Goal: Check status: Check status

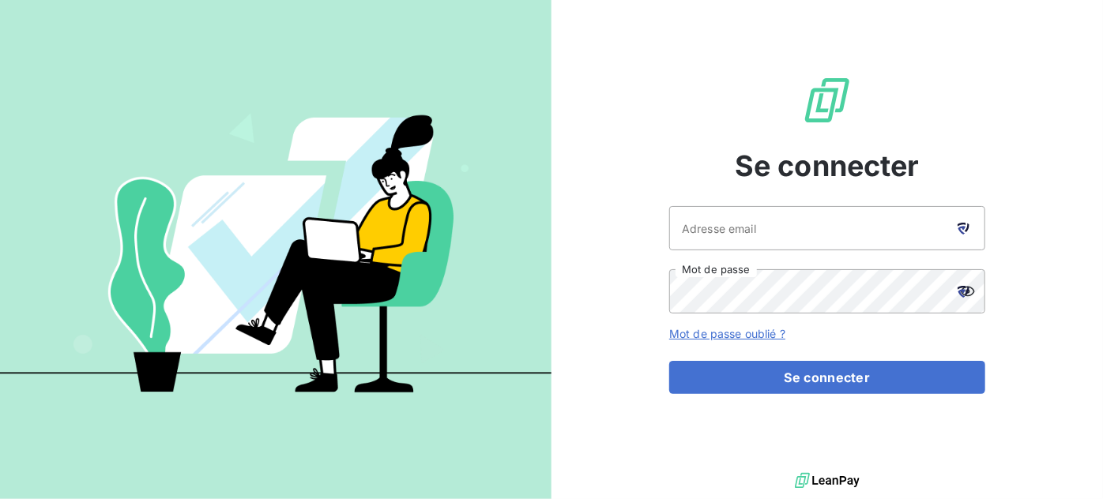
click at [962, 224] on icon at bounding box center [963, 229] width 12 height 12
click at [957, 227] on icon at bounding box center [963, 229] width 12 height 12
click at [960, 226] on icon at bounding box center [962, 230] width 8 height 9
type input "visbled@groupe-ovalt.com"
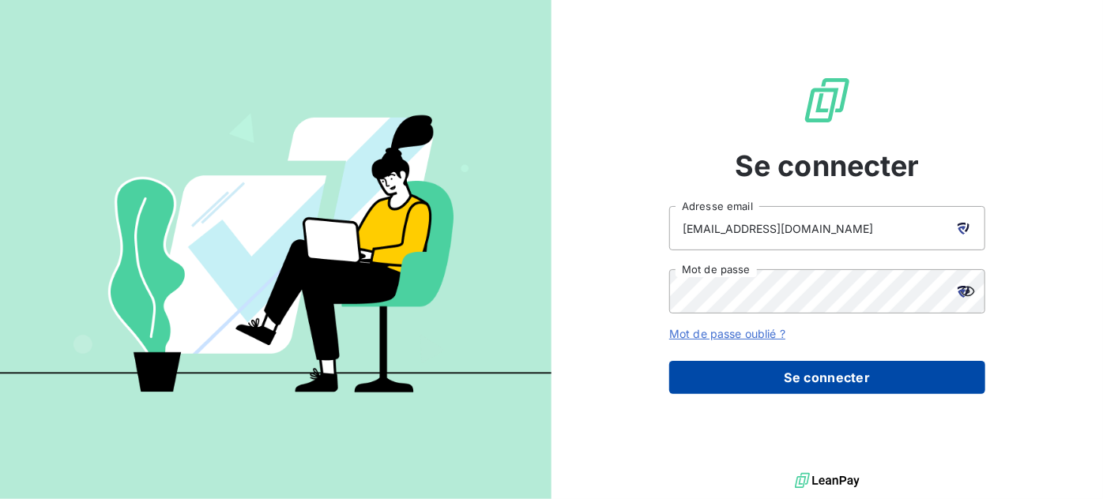
click at [792, 372] on button "Se connecter" at bounding box center [827, 377] width 316 height 33
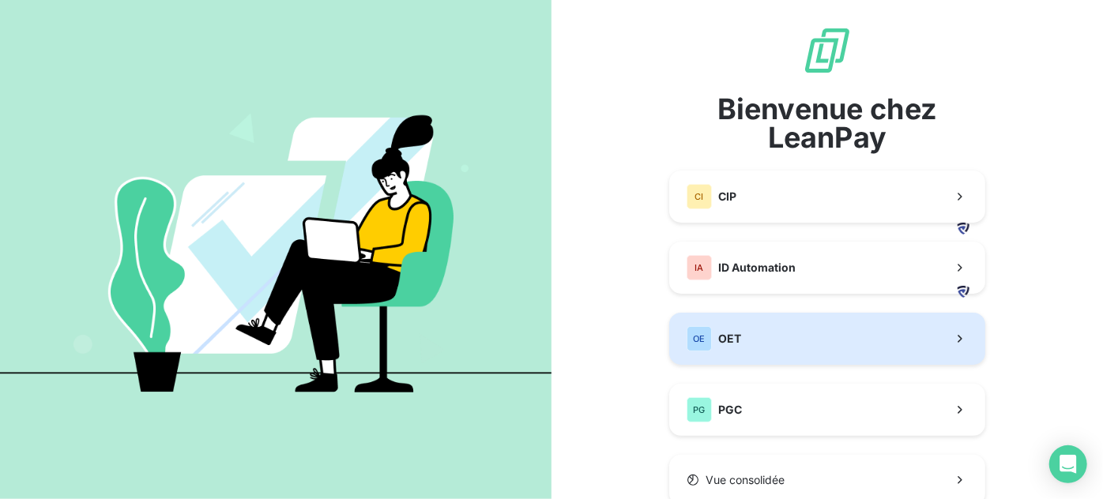
click at [795, 336] on button "OE OET" at bounding box center [827, 339] width 316 height 52
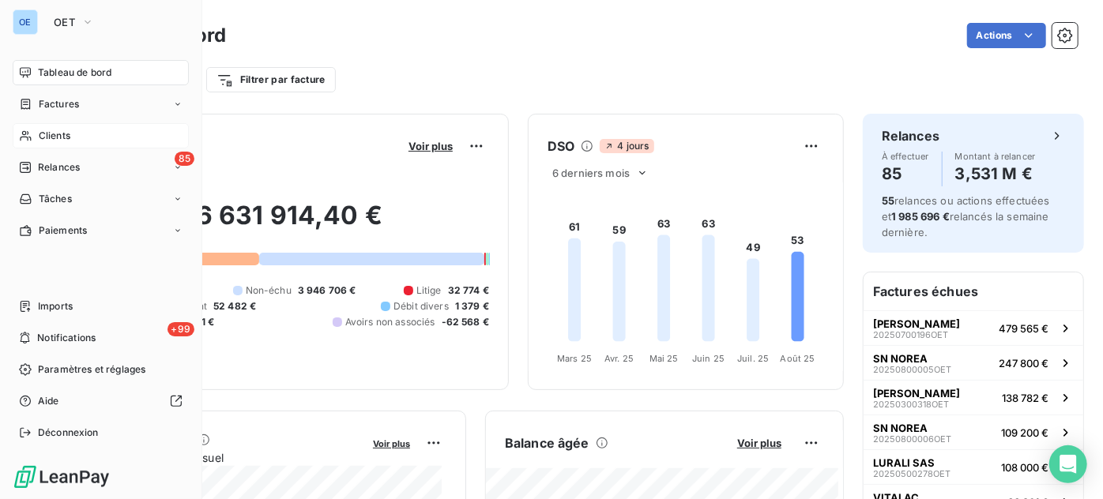
click at [53, 135] on span "Clients" at bounding box center [55, 136] width 32 height 14
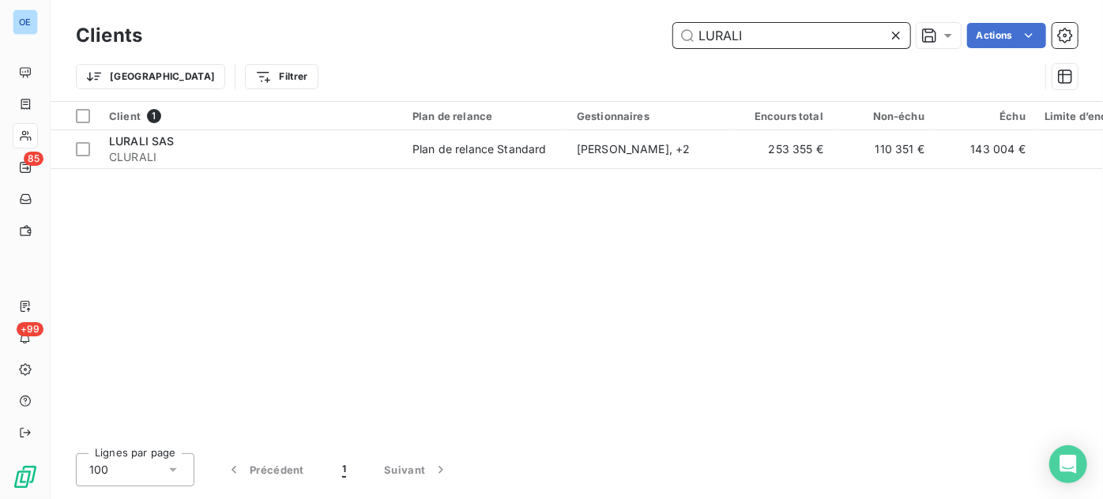
type input "LURALI"
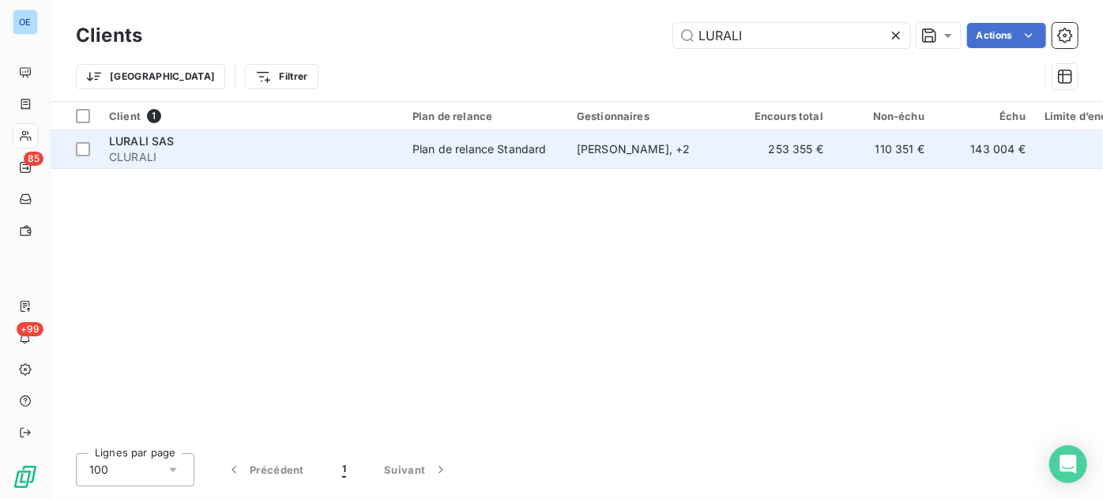
click at [191, 155] on span "CLURALI" at bounding box center [251, 157] width 284 height 16
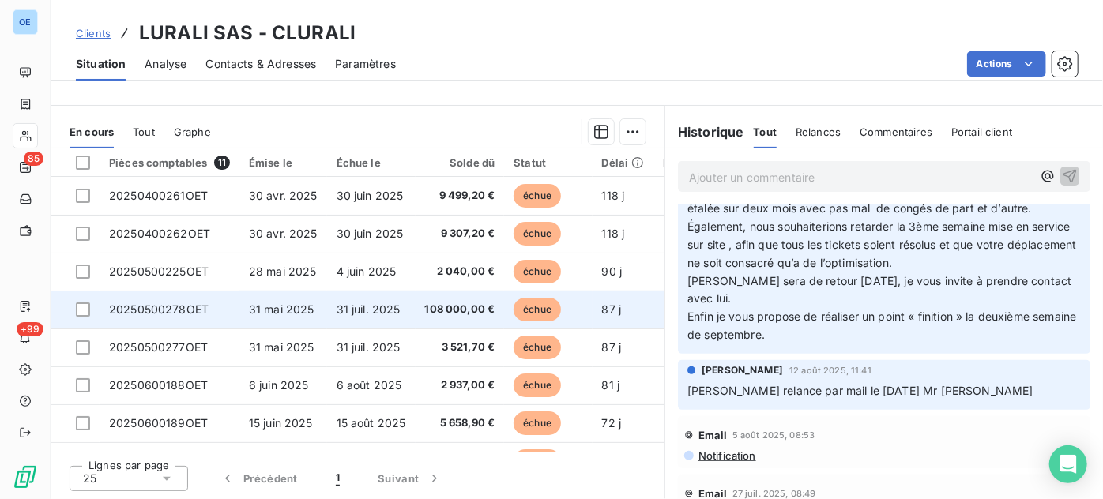
click at [291, 312] on span "31 mai 2025" at bounding box center [282, 309] width 66 height 13
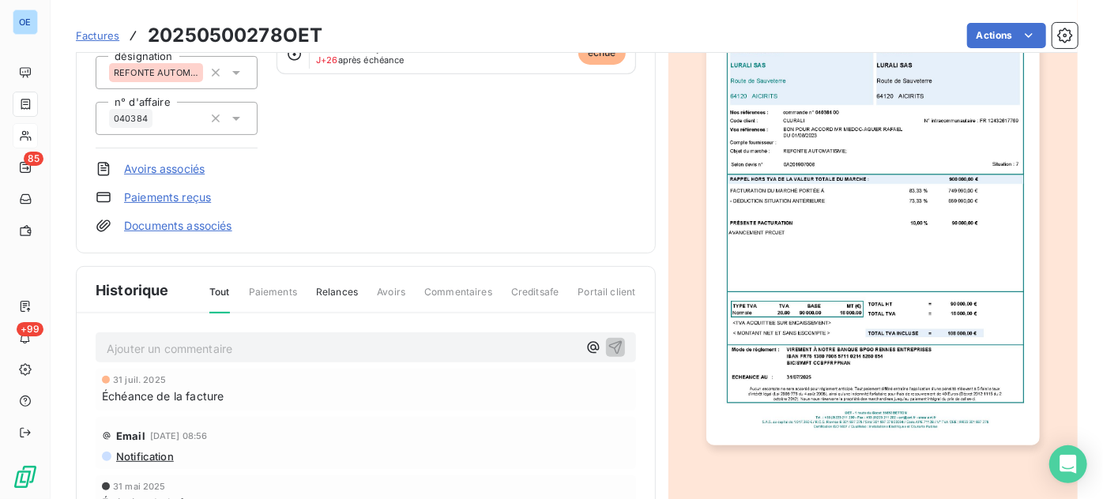
scroll to position [144, 0]
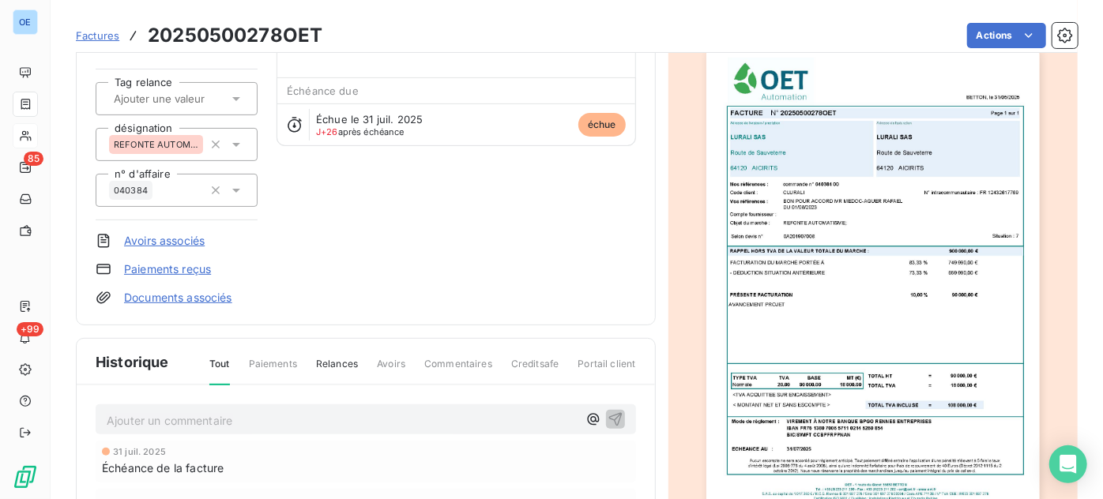
click at [881, 299] on img "button" at bounding box center [872, 282] width 333 height 471
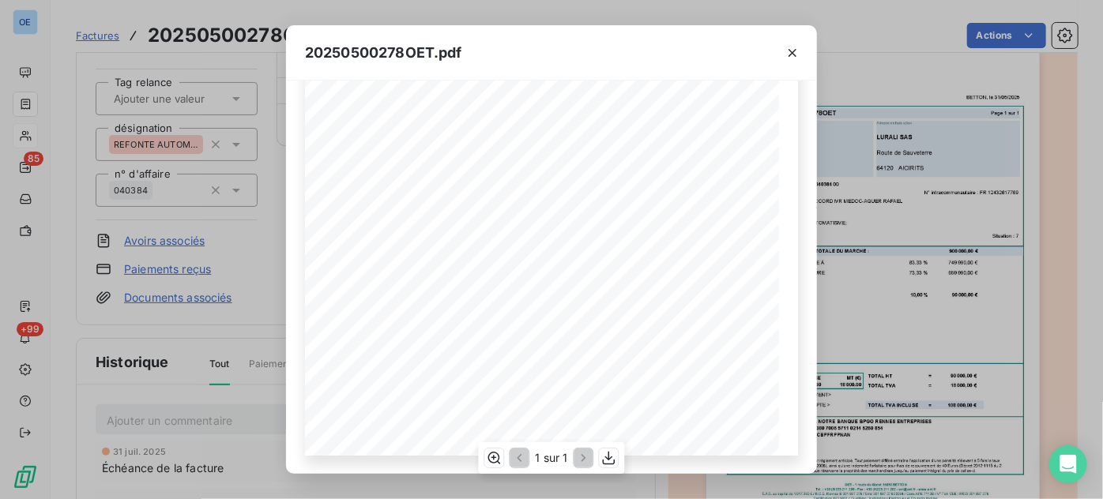
scroll to position [27, 0]
click at [785, 54] on icon "button" at bounding box center [792, 53] width 16 height 16
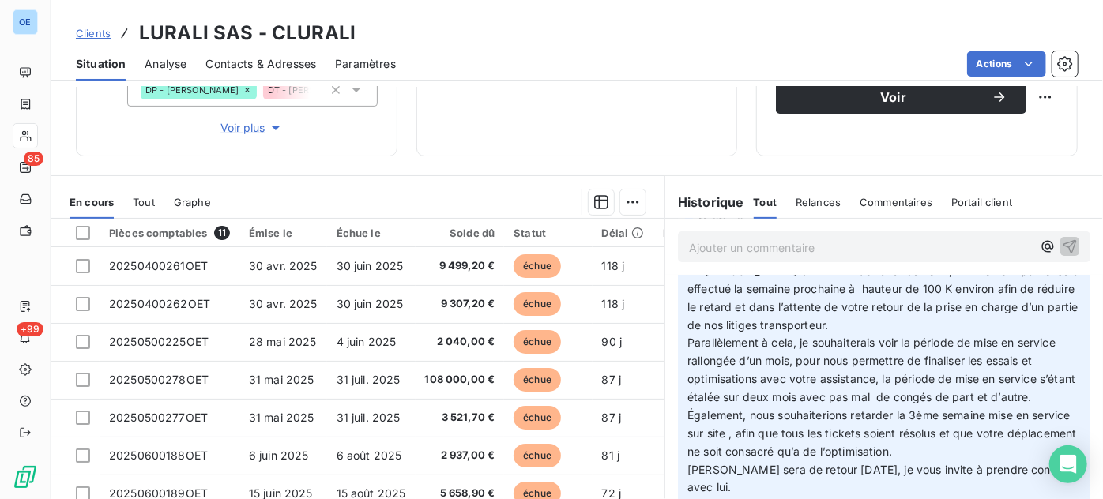
scroll to position [71, 0]
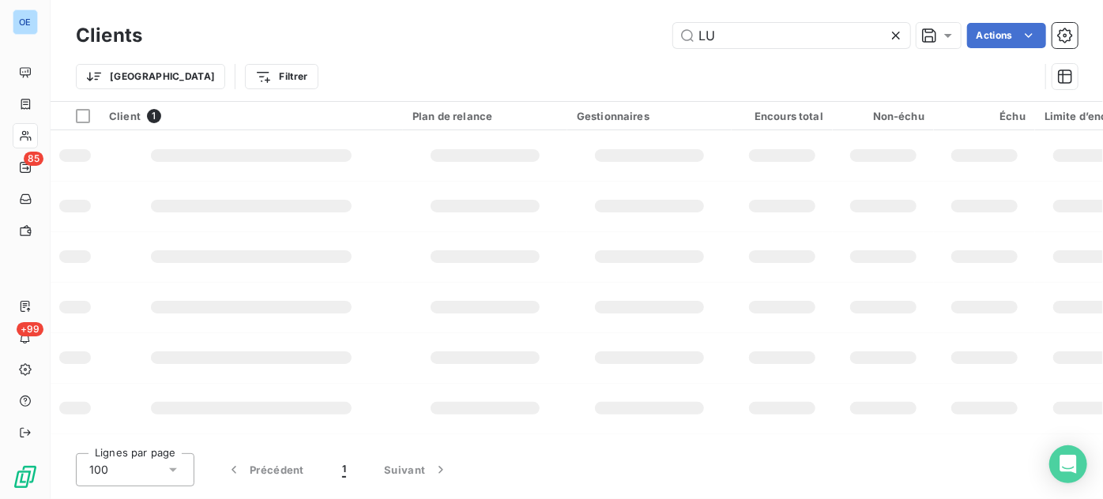
type input "L"
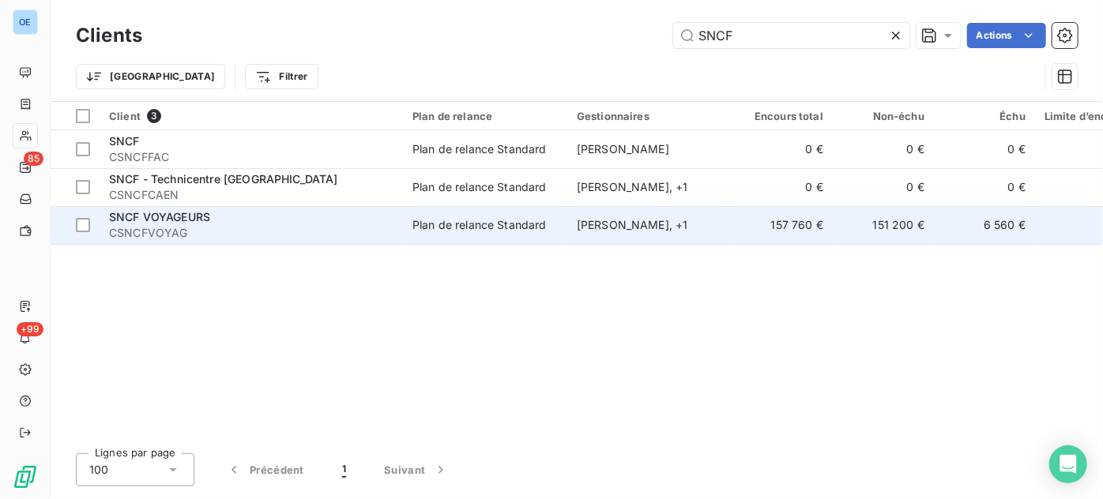
type input "SNCF"
click at [215, 218] on div "SNCF VOYAGEURS" at bounding box center [251, 217] width 284 height 16
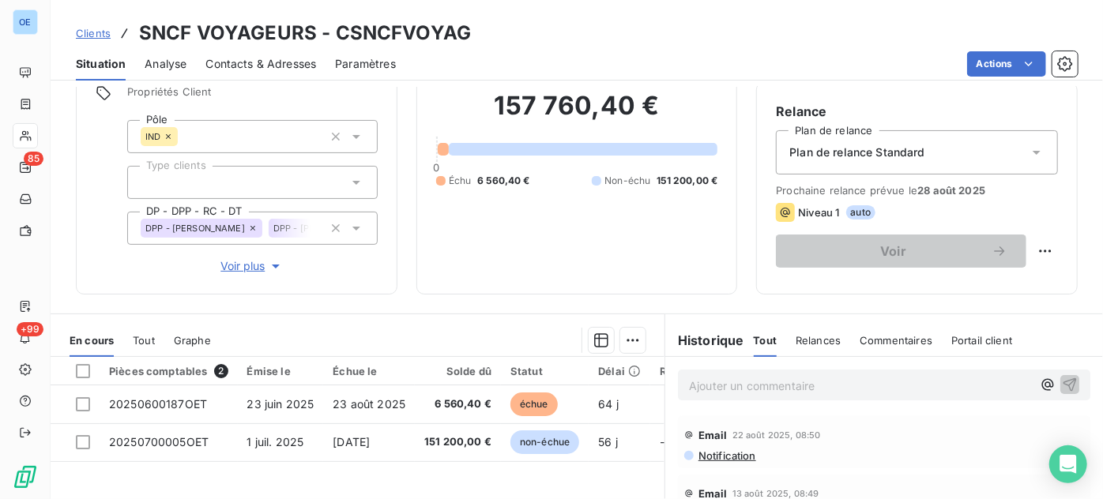
scroll to position [215, 0]
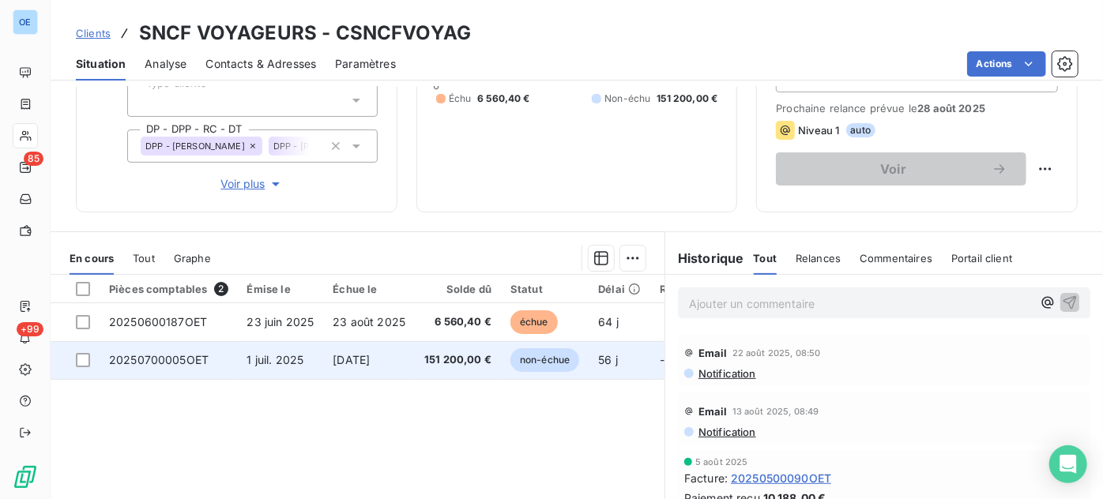
click at [542, 363] on span "non-échue" at bounding box center [544, 360] width 69 height 24
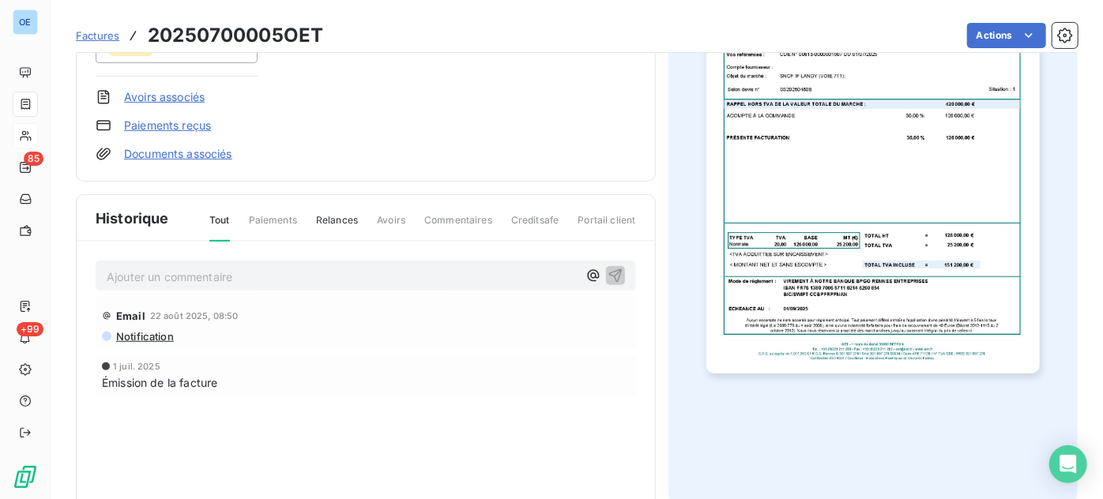
scroll to position [216, 0]
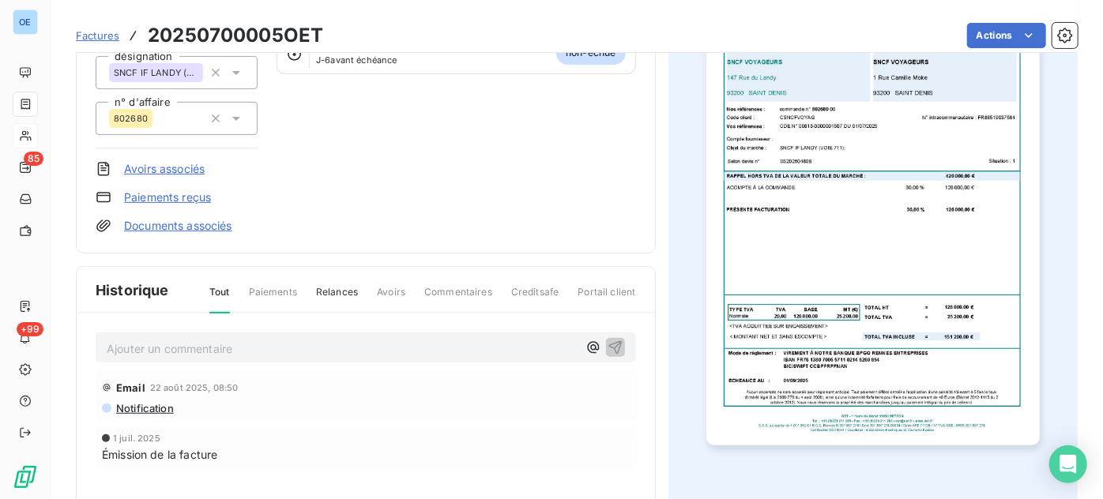
click at [852, 211] on img "button" at bounding box center [872, 210] width 333 height 471
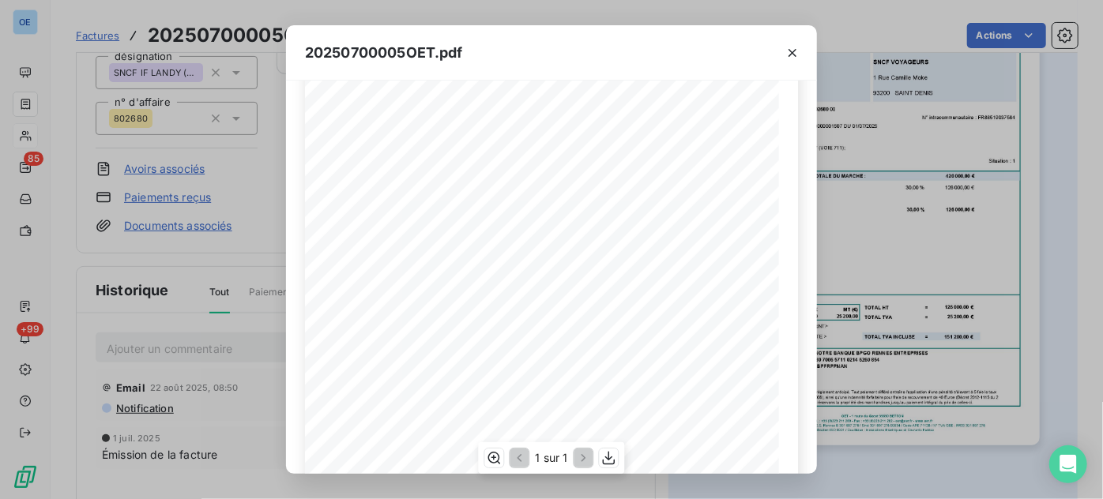
scroll to position [287, 0]
click at [790, 50] on icon "button" at bounding box center [792, 53] width 8 height 8
